Goal: Navigation & Orientation: Find specific page/section

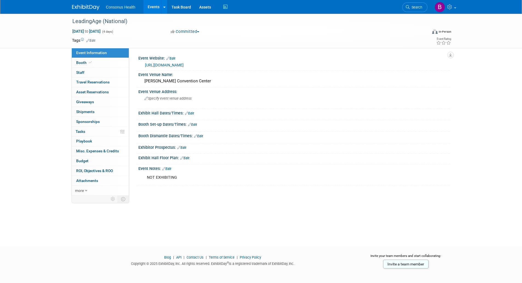
click at [150, 6] on link "Events" at bounding box center [154, 7] width 20 height 14
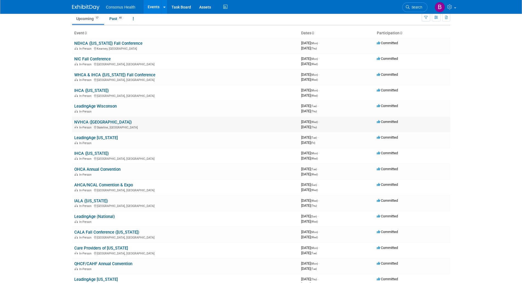
scroll to position [55, 0]
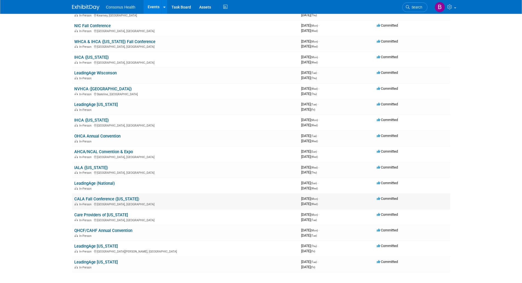
click at [105, 198] on link "CALA Fall Conference ([US_STATE])" at bounding box center [106, 198] width 65 height 5
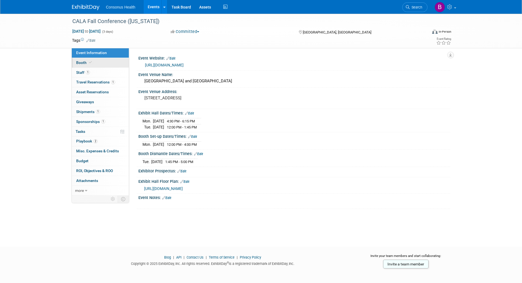
click at [82, 62] on span "Booth" at bounding box center [84, 62] width 17 height 4
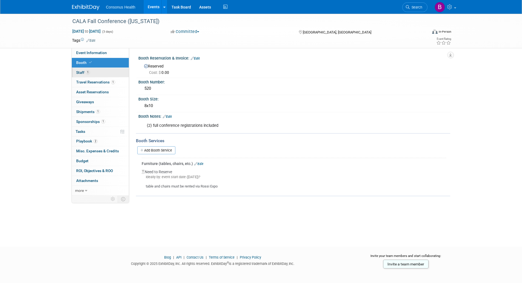
click at [81, 71] on span "Staff 1" at bounding box center [83, 72] width 14 height 4
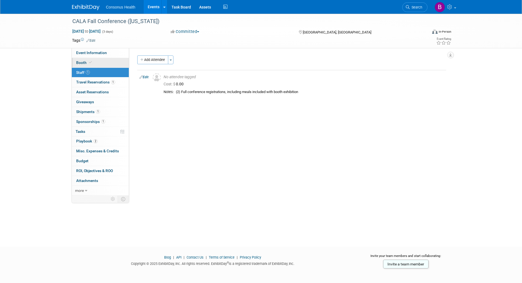
click at [81, 61] on span "Booth" at bounding box center [84, 62] width 17 height 4
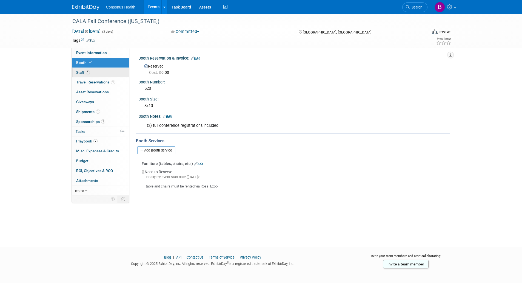
click at [78, 69] on link "1 Staff 1" at bounding box center [100, 73] width 57 height 10
